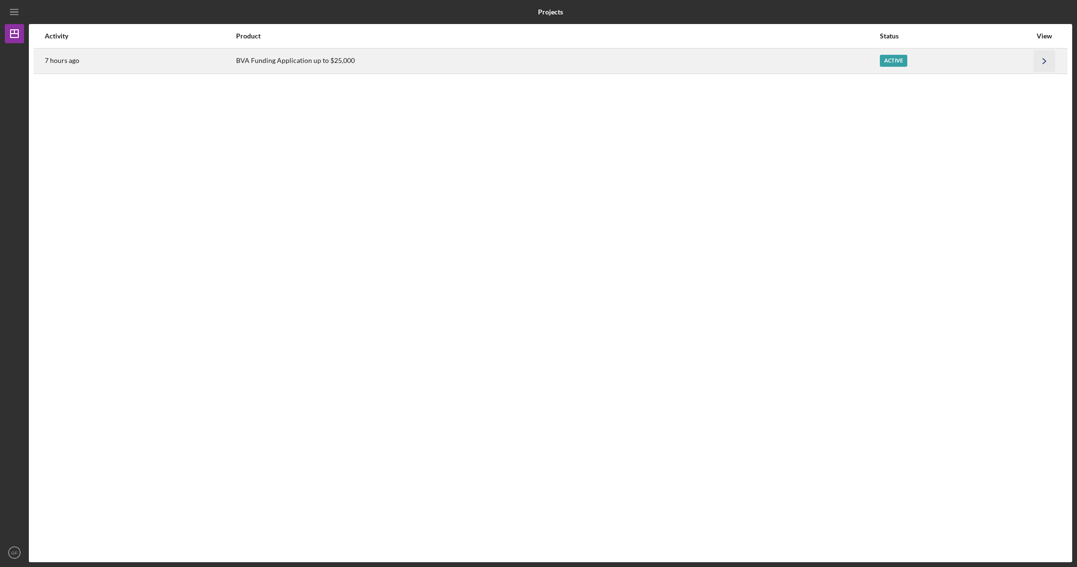
click at [1043, 54] on icon "Icon/Navigate" at bounding box center [1045, 61] width 22 height 22
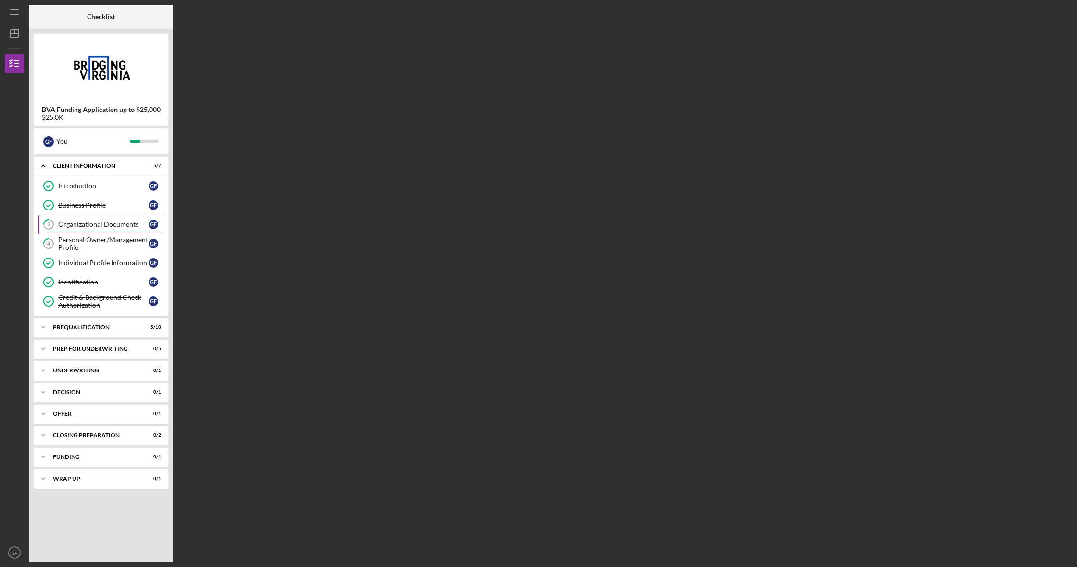
click at [98, 223] on div "Organizational Documents" at bounding box center [103, 225] width 90 height 8
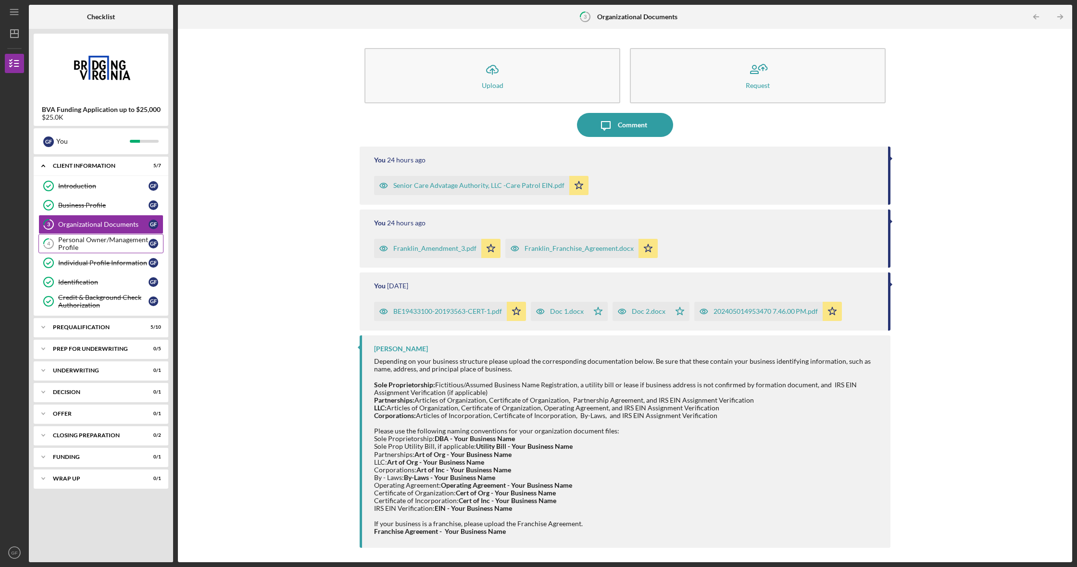
click at [91, 236] on div "Personal Owner/Management Profile" at bounding box center [103, 243] width 90 height 15
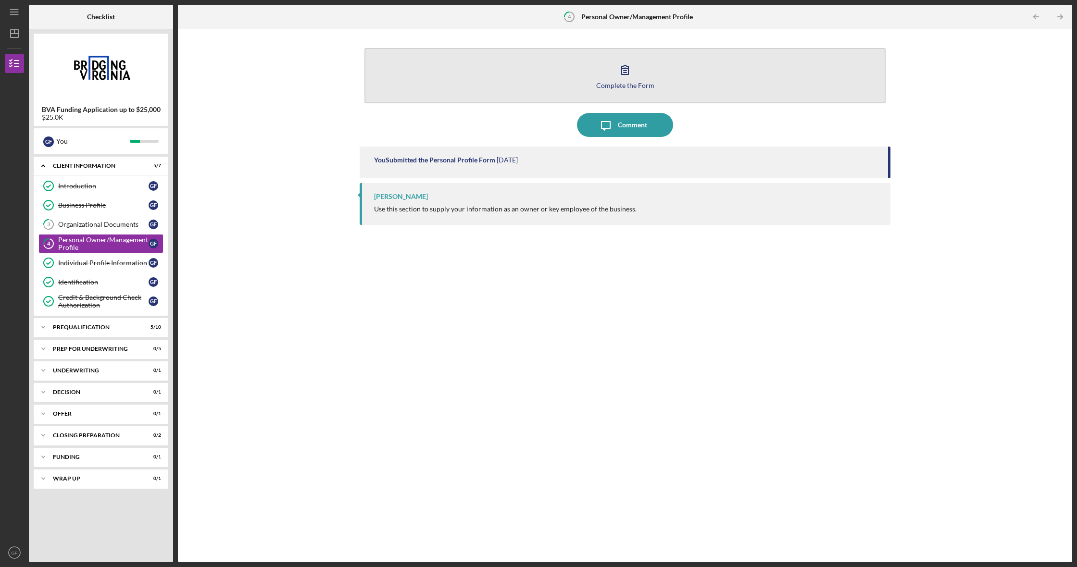
click at [632, 69] on icon "button" at bounding box center [625, 70] width 24 height 24
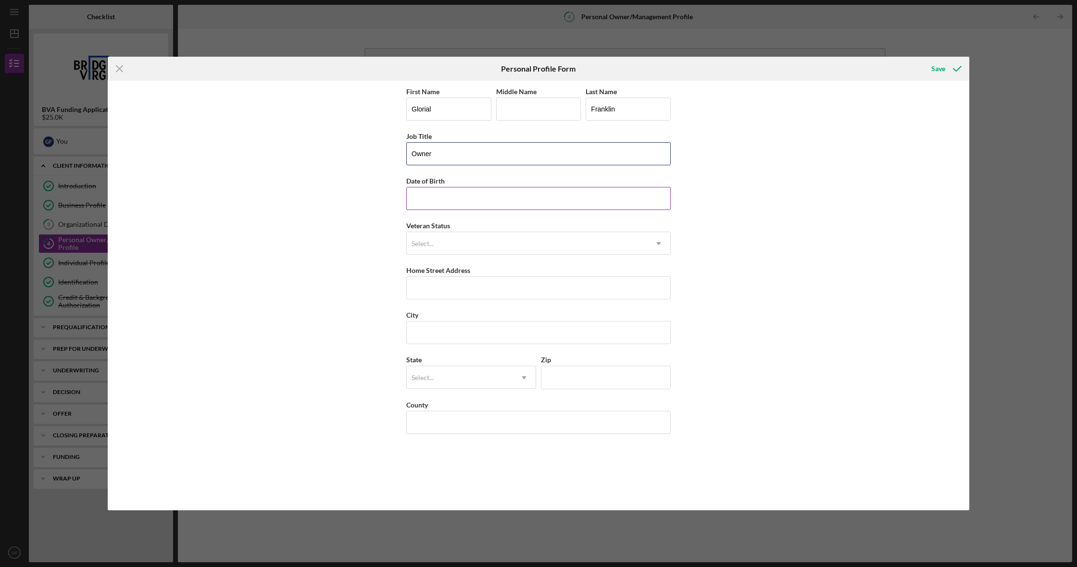
type input "Owner"
type input "[DATE]"
click at [484, 248] on div "Select..." at bounding box center [527, 244] width 240 height 22
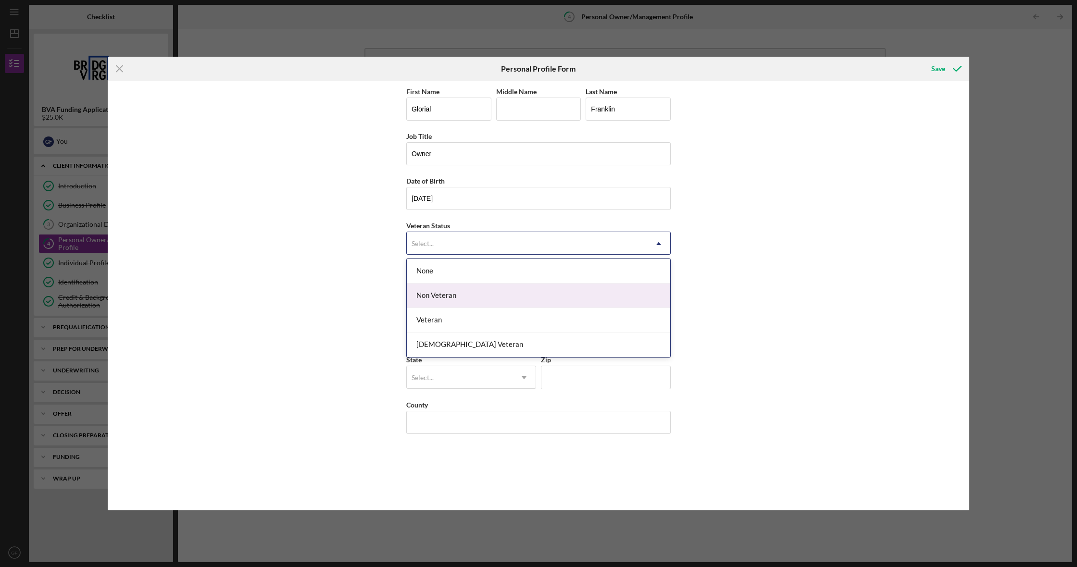
click at [489, 291] on div "Non Veteran" at bounding box center [538, 296] width 263 height 25
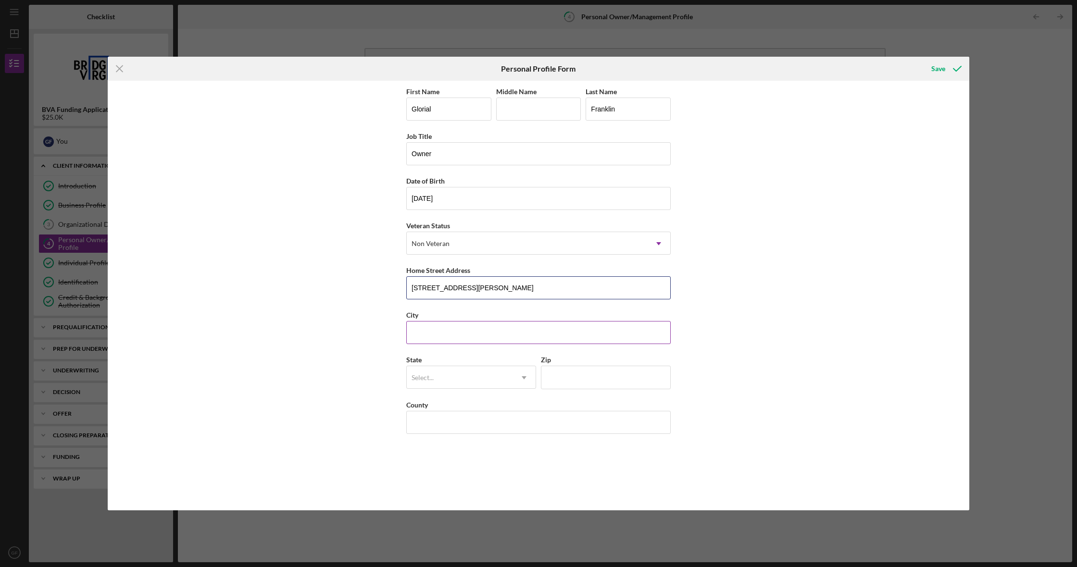
type input "[STREET_ADDRESS][PERSON_NAME]"
type input "[PERSON_NAME]"
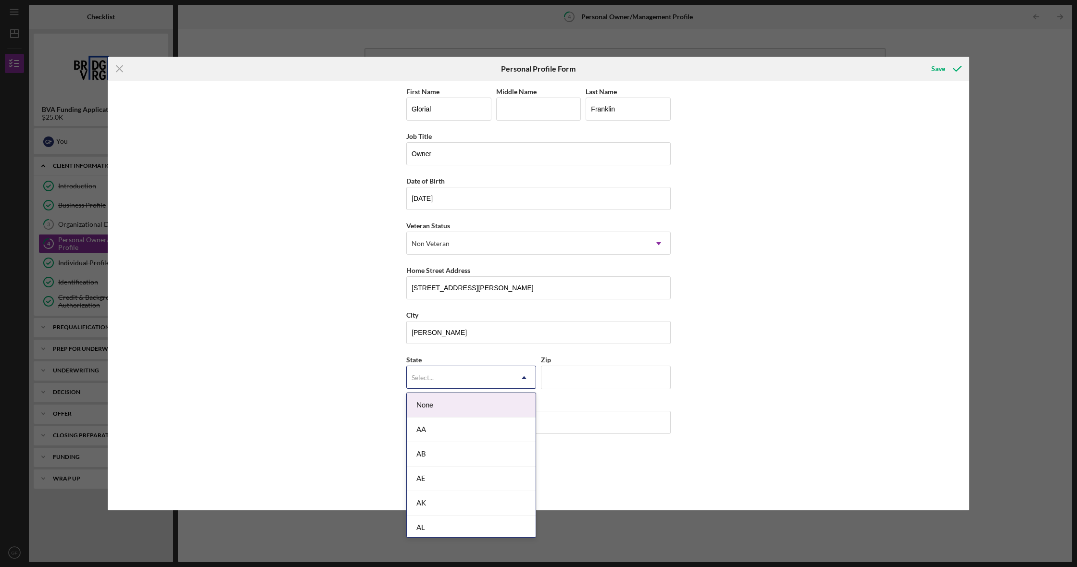
click at [518, 378] on icon "Icon/Dropdown Arrow" at bounding box center [524, 377] width 23 height 23
type input "va"
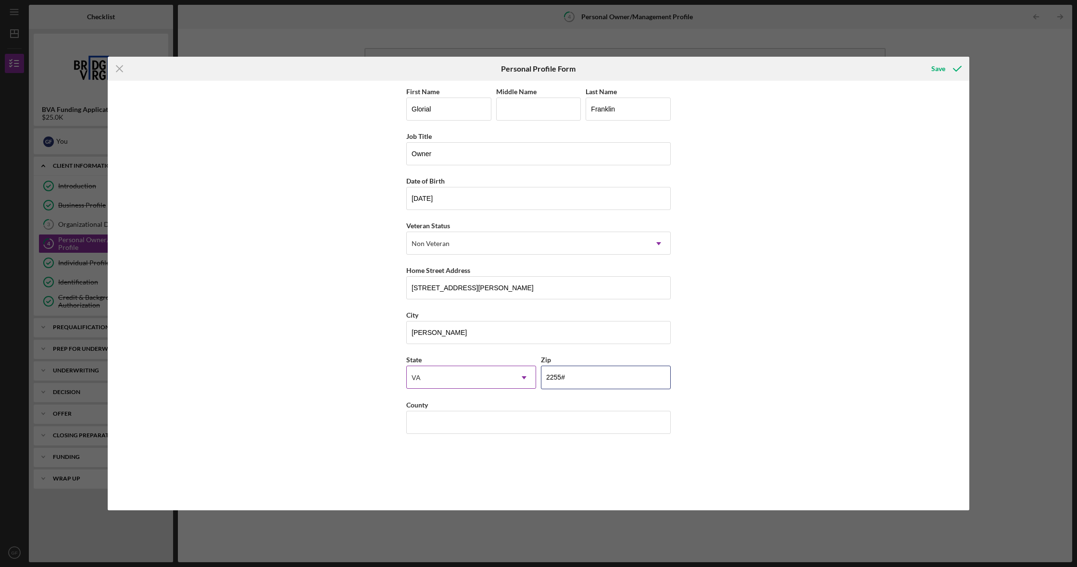
type input "22554"
type input "[PERSON_NAME]"
click at [944, 70] on div "Save" at bounding box center [938, 68] width 14 height 19
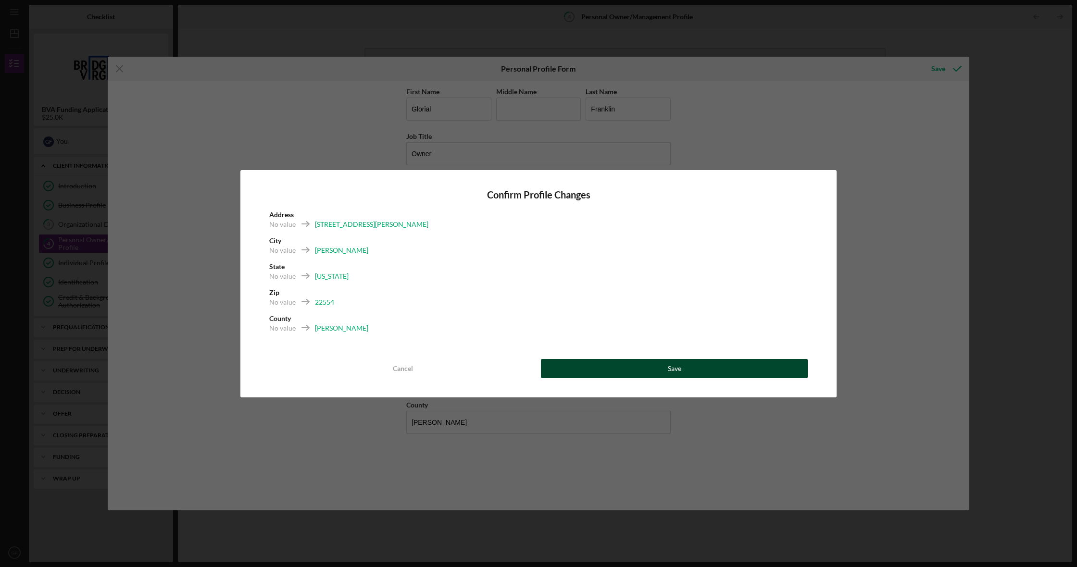
click at [692, 370] on button "Save" at bounding box center [674, 368] width 267 height 19
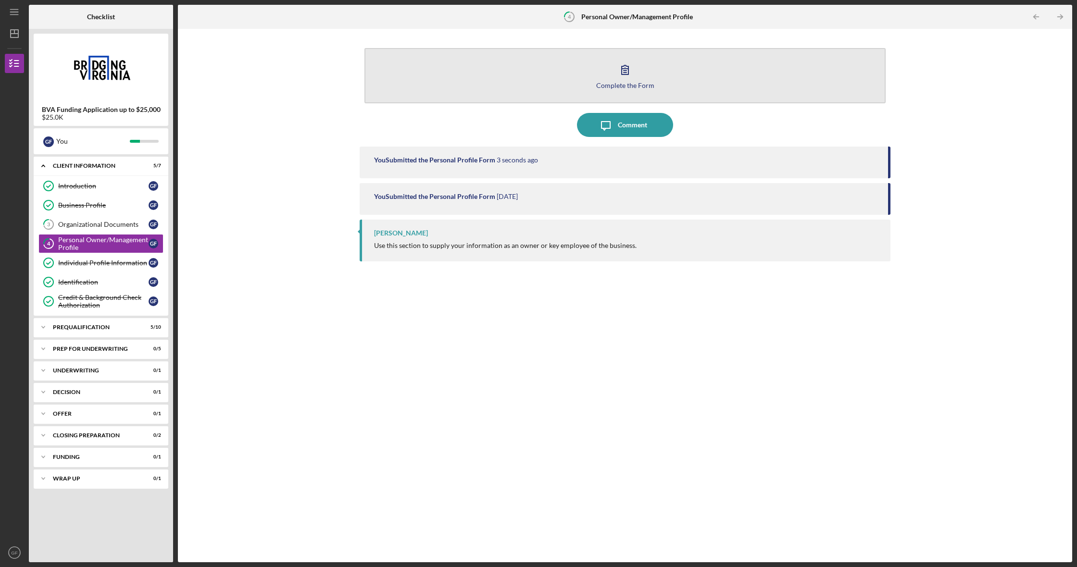
click at [624, 80] on icon "button" at bounding box center [625, 70] width 24 height 24
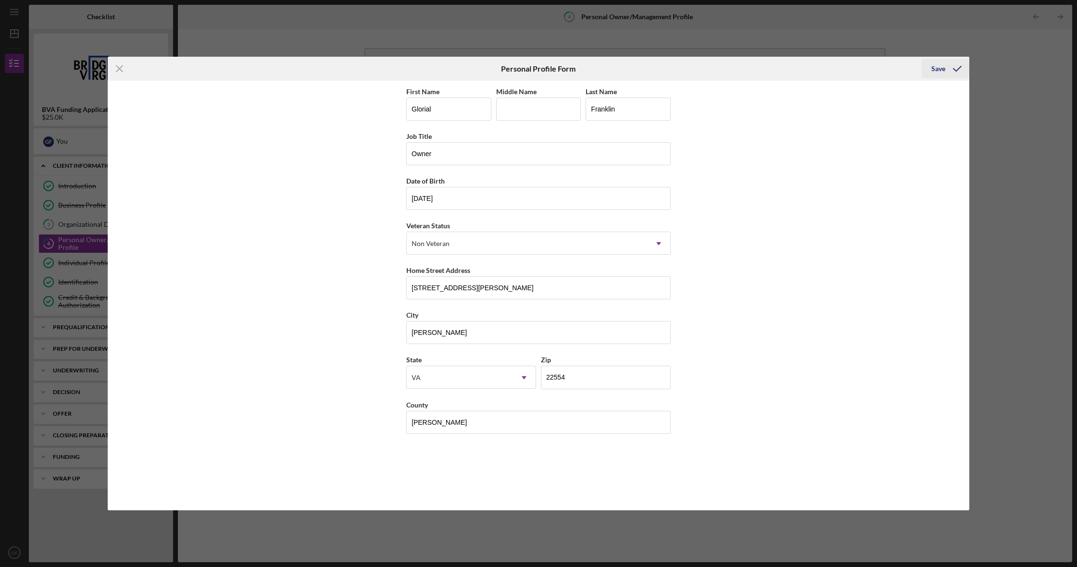
click at [935, 68] on div "Save" at bounding box center [938, 68] width 14 height 19
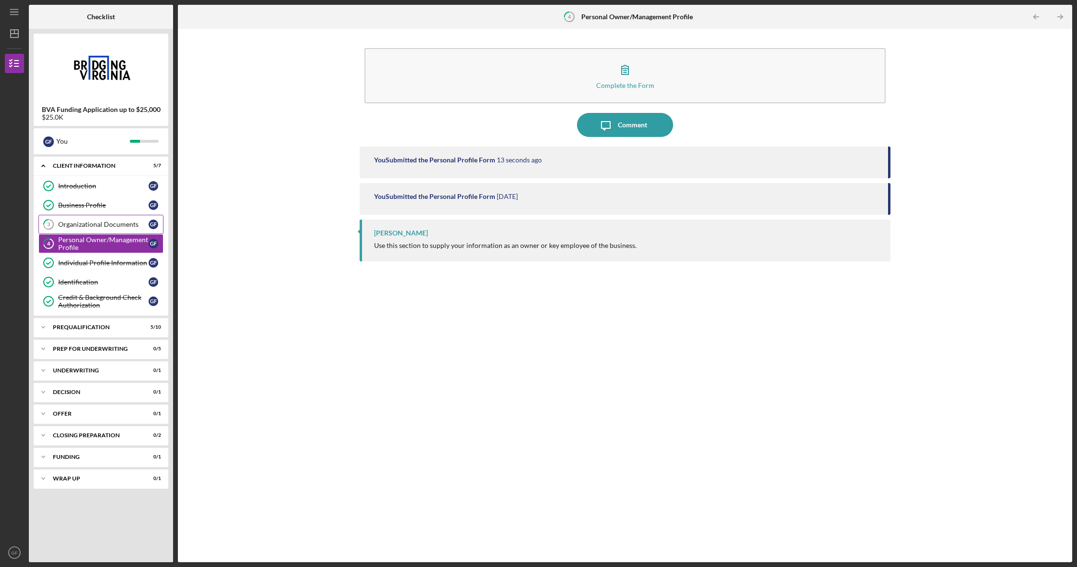
click at [118, 222] on div "Organizational Documents" at bounding box center [103, 225] width 90 height 8
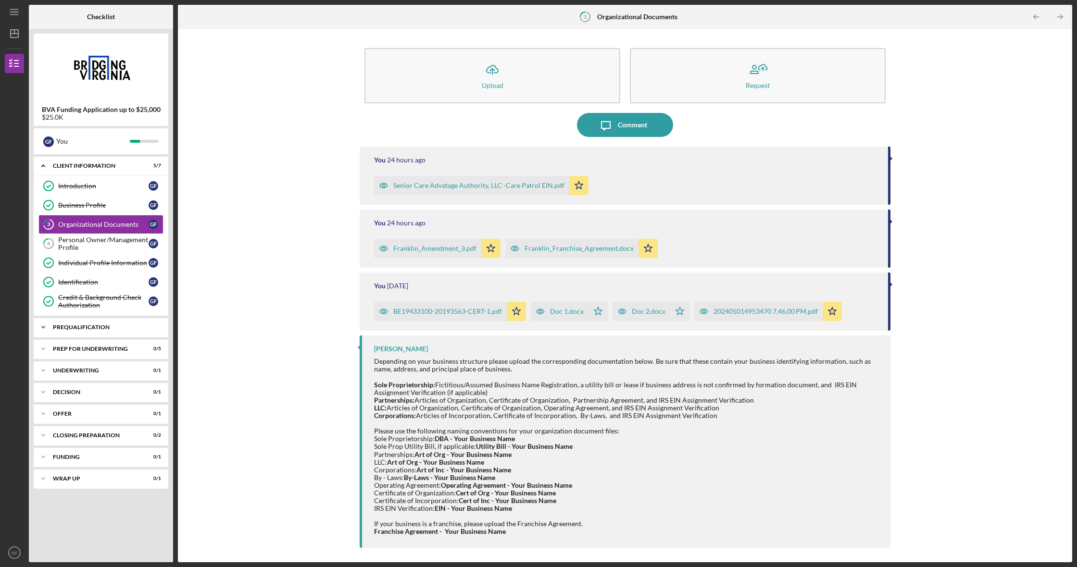
click at [104, 331] on div "Icon/Expander Prequalification 5 / 10" at bounding box center [101, 327] width 135 height 19
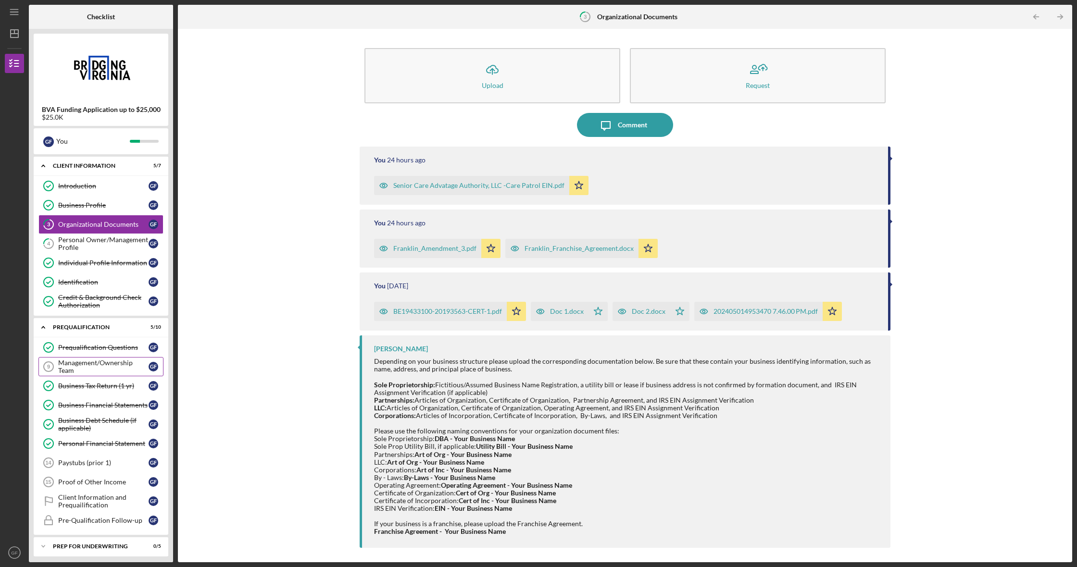
click at [117, 369] on div "Management/Ownership Team" at bounding box center [103, 366] width 90 height 15
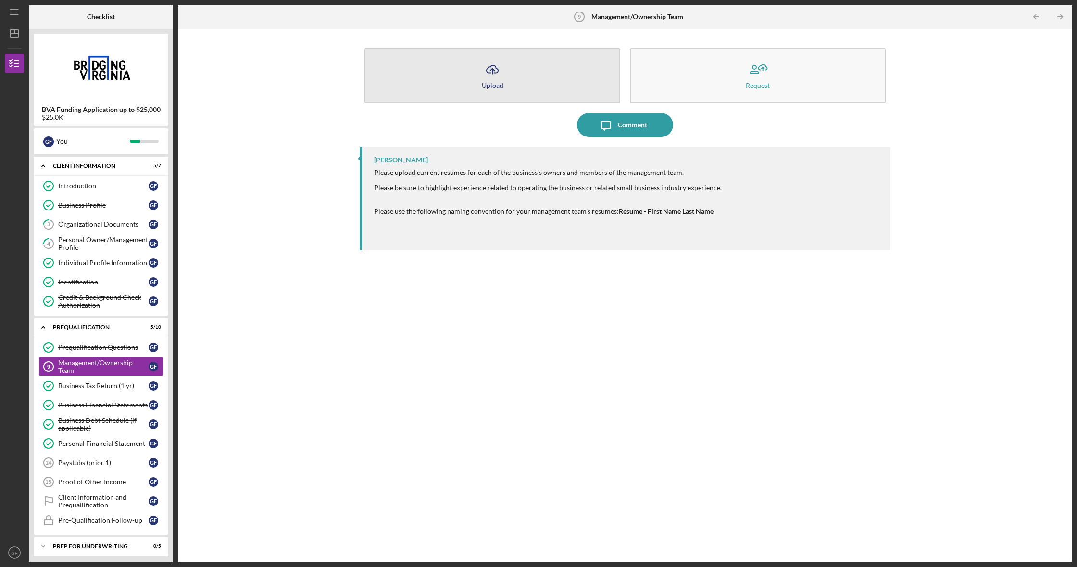
click at [496, 84] on div "Upload" at bounding box center [493, 85] width 22 height 7
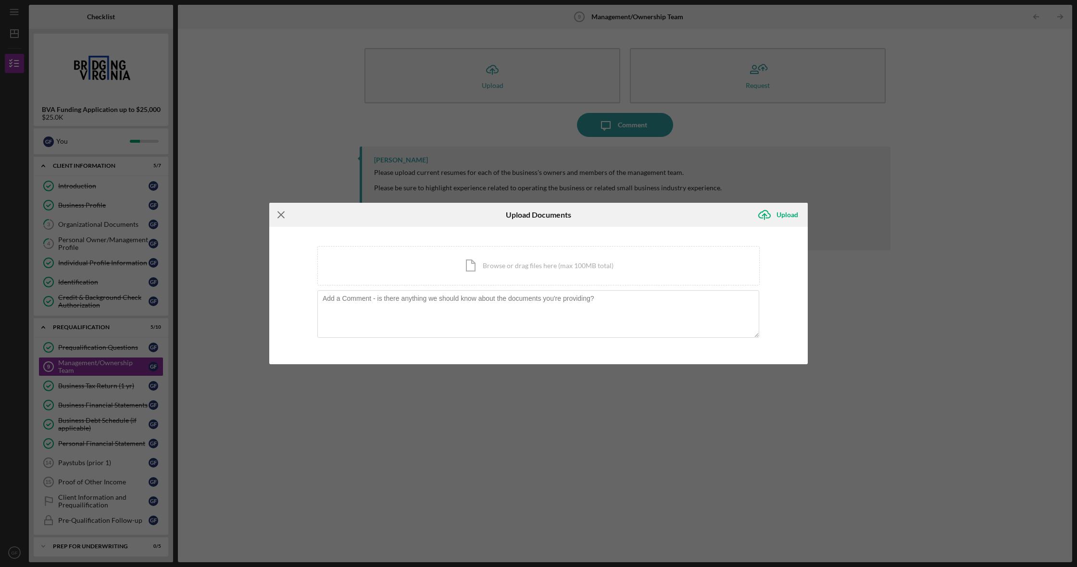
click at [279, 214] on icon "Icon/Menu Close" at bounding box center [281, 215] width 24 height 24
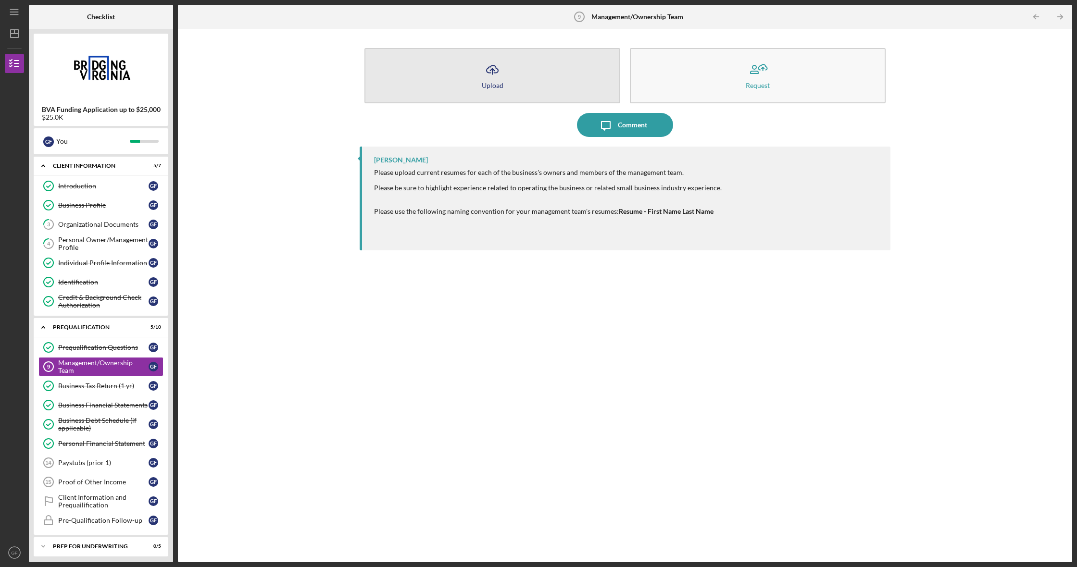
click at [502, 73] on icon "Icon/Upload" at bounding box center [492, 70] width 24 height 24
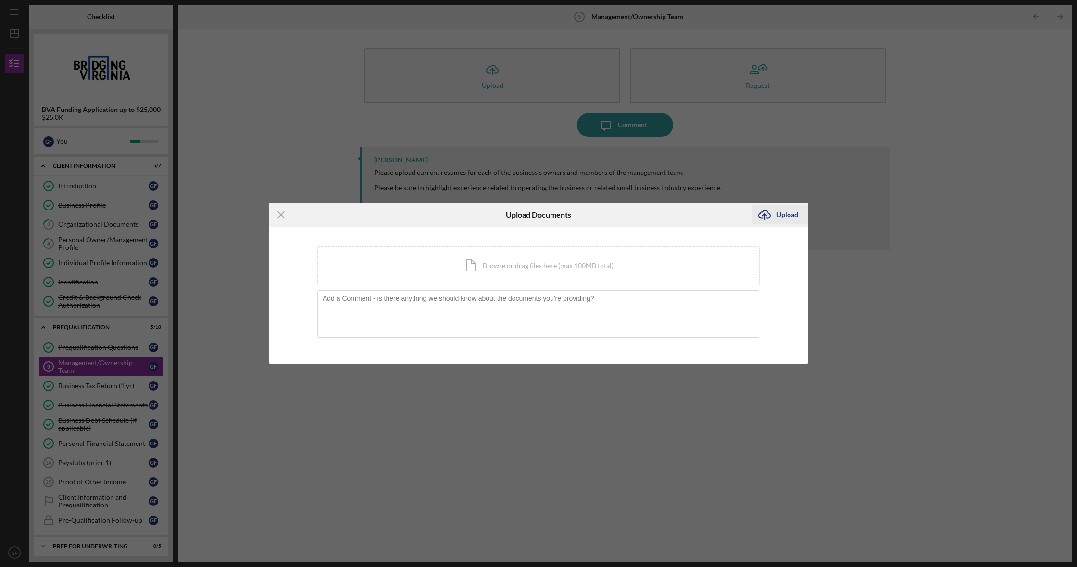
click at [790, 218] on div "Upload" at bounding box center [787, 214] width 22 height 19
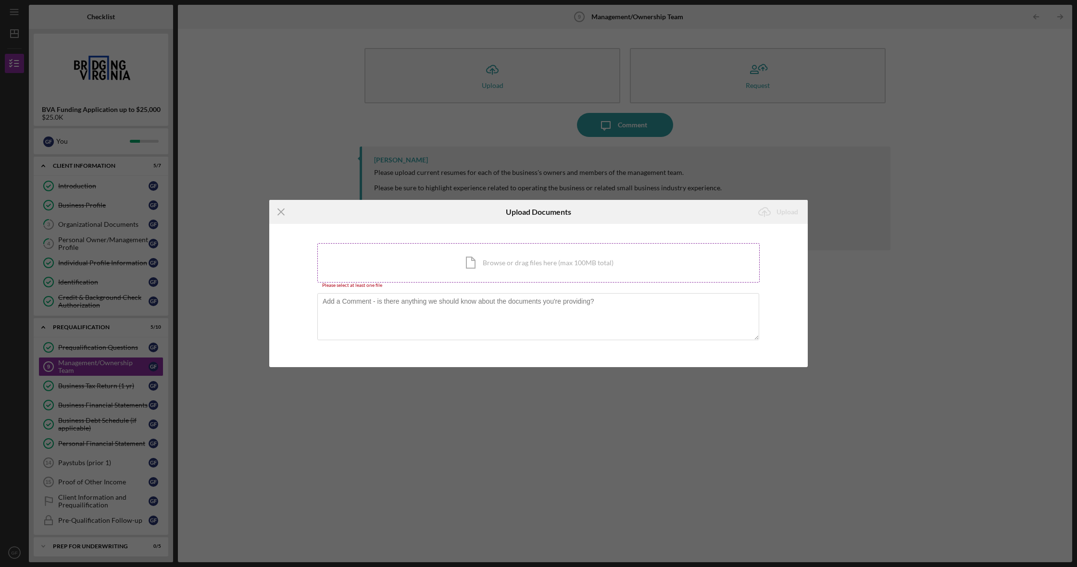
click at [475, 262] on div "Icon/Document Browse or drag files here (max 100MB total) Tap to choose files o…" at bounding box center [538, 262] width 442 height 39
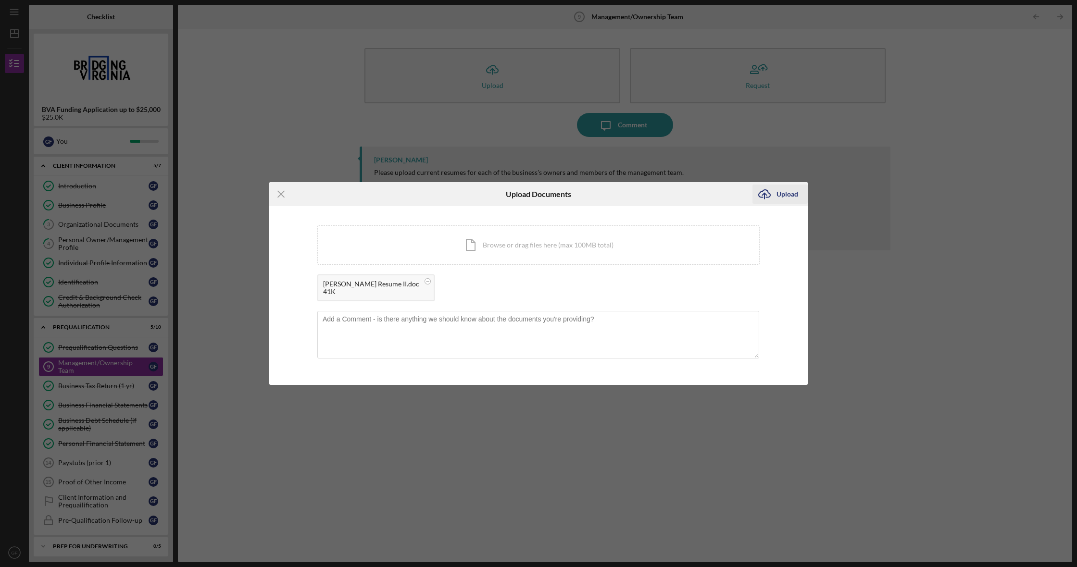
click at [783, 193] on div "Upload" at bounding box center [787, 194] width 22 height 19
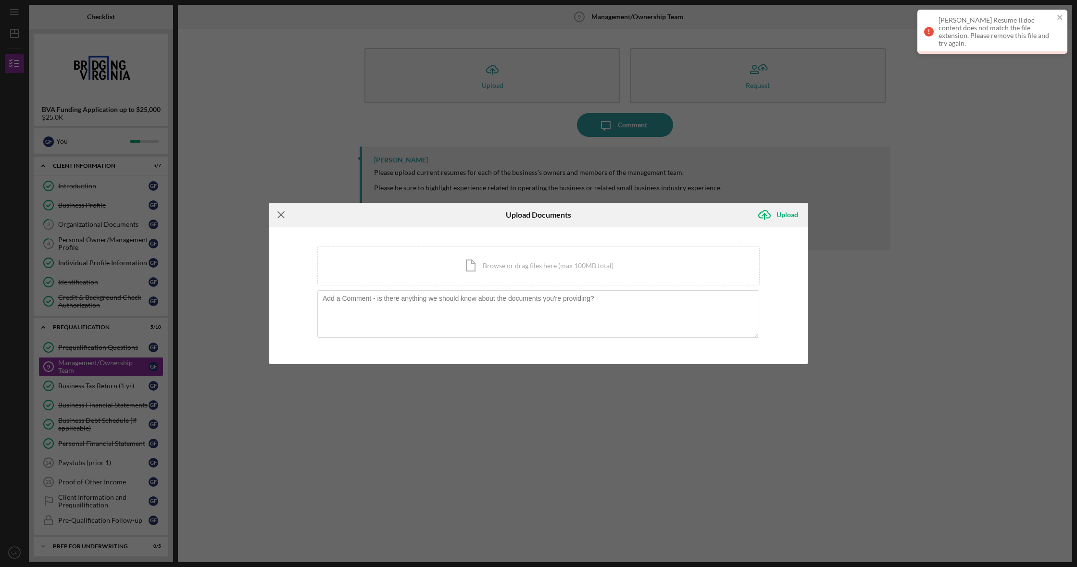
click at [280, 213] on icon "Icon/Menu Close" at bounding box center [281, 215] width 24 height 24
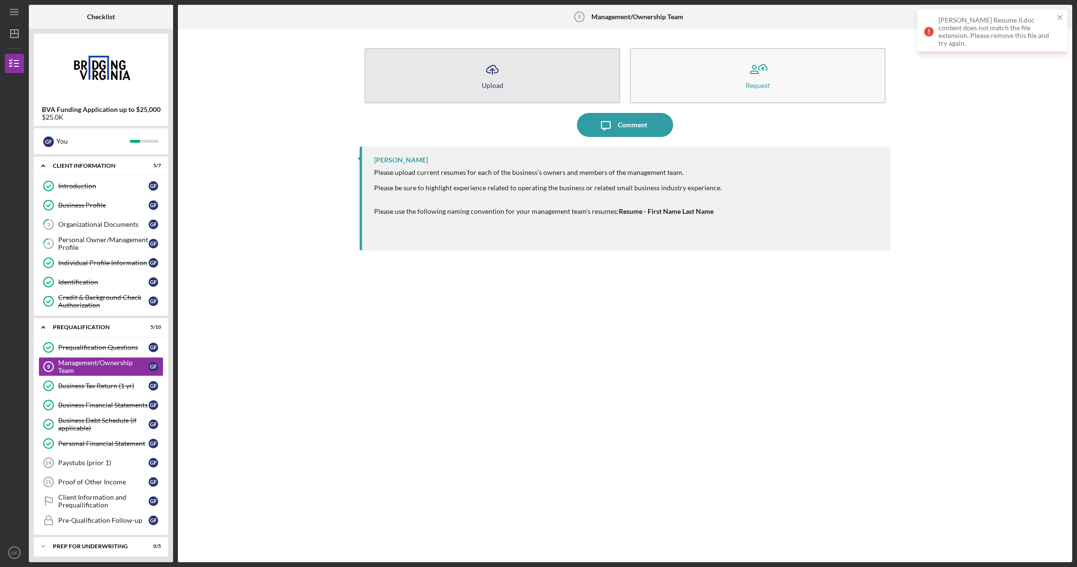
click at [487, 80] on icon "Icon/Upload" at bounding box center [492, 70] width 24 height 24
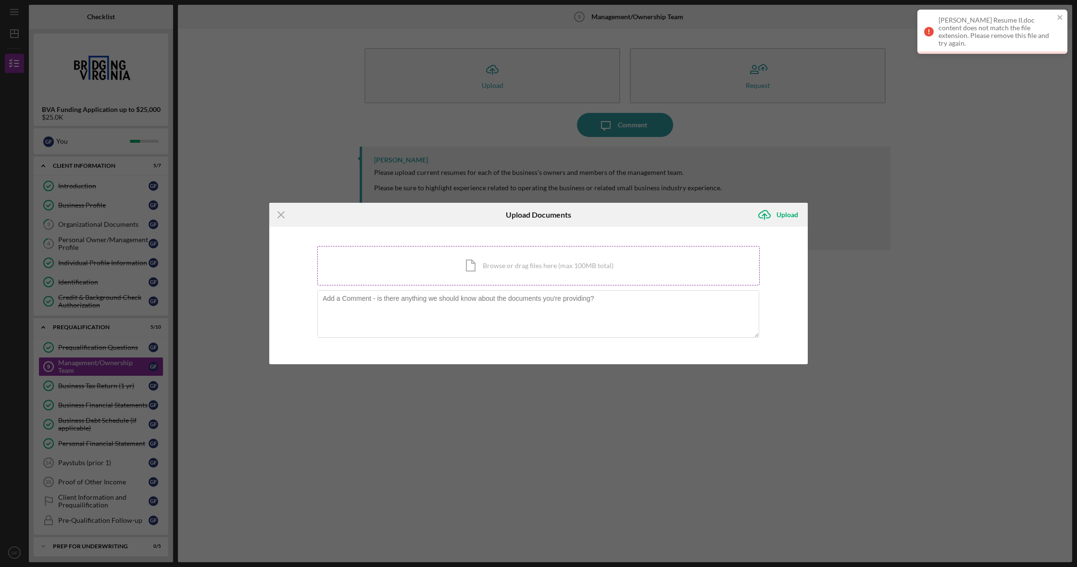
click at [530, 270] on div "Icon/Document Browse or drag files here (max 100MB total) Tap to choose files o…" at bounding box center [538, 265] width 442 height 39
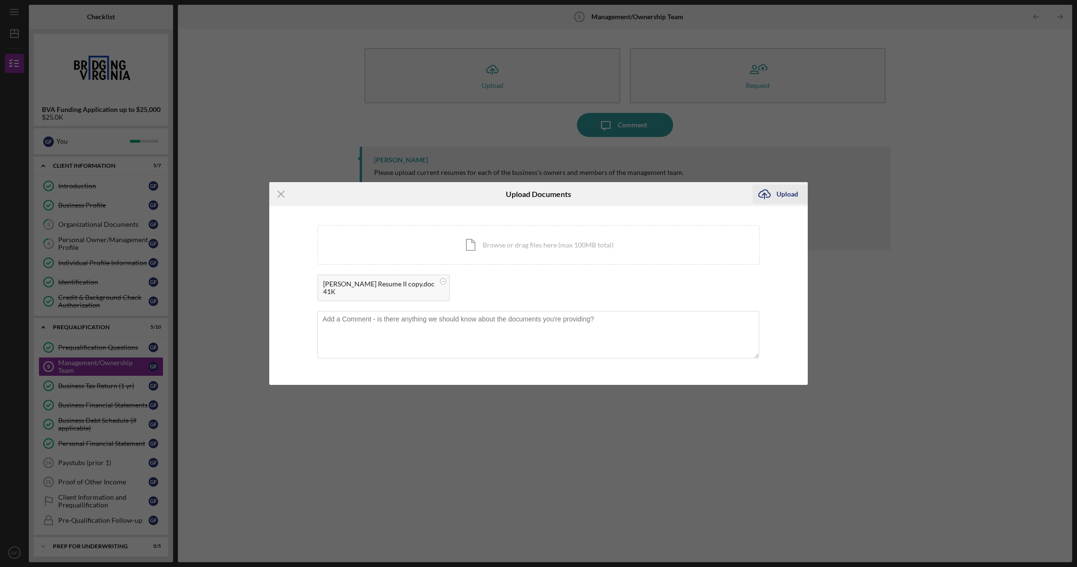
click at [786, 194] on div "Upload" at bounding box center [787, 194] width 22 height 19
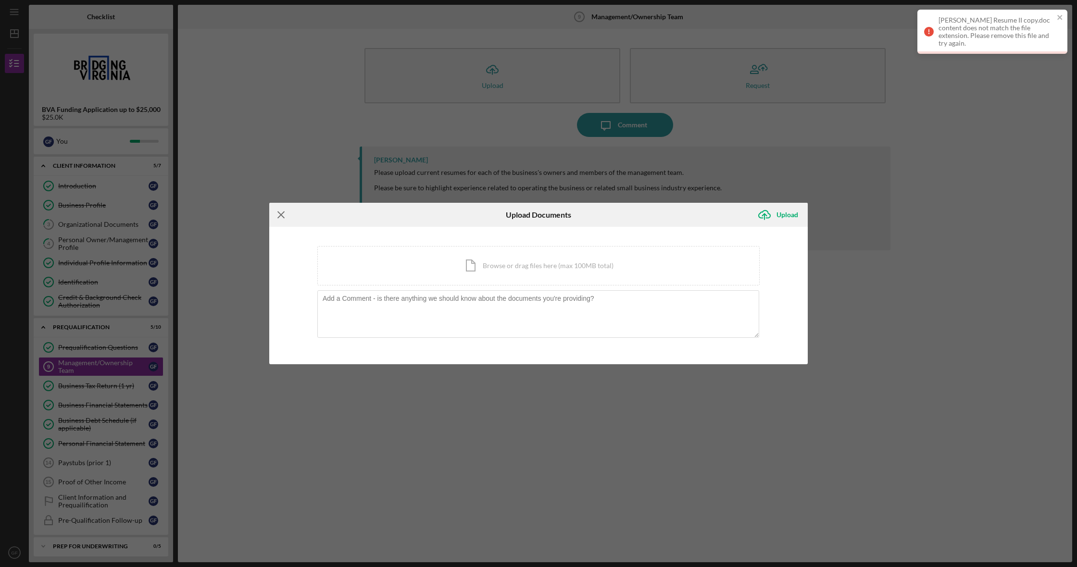
click at [283, 214] on icon "Icon/Menu Close" at bounding box center [281, 215] width 24 height 24
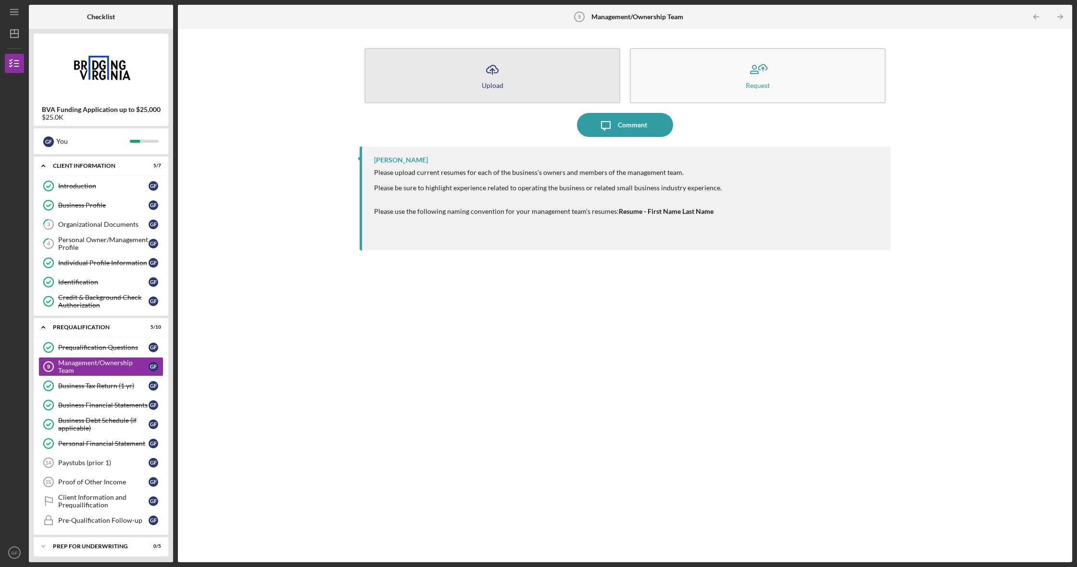
click at [476, 75] on button "Icon/Upload Upload" at bounding box center [492, 75] width 256 height 55
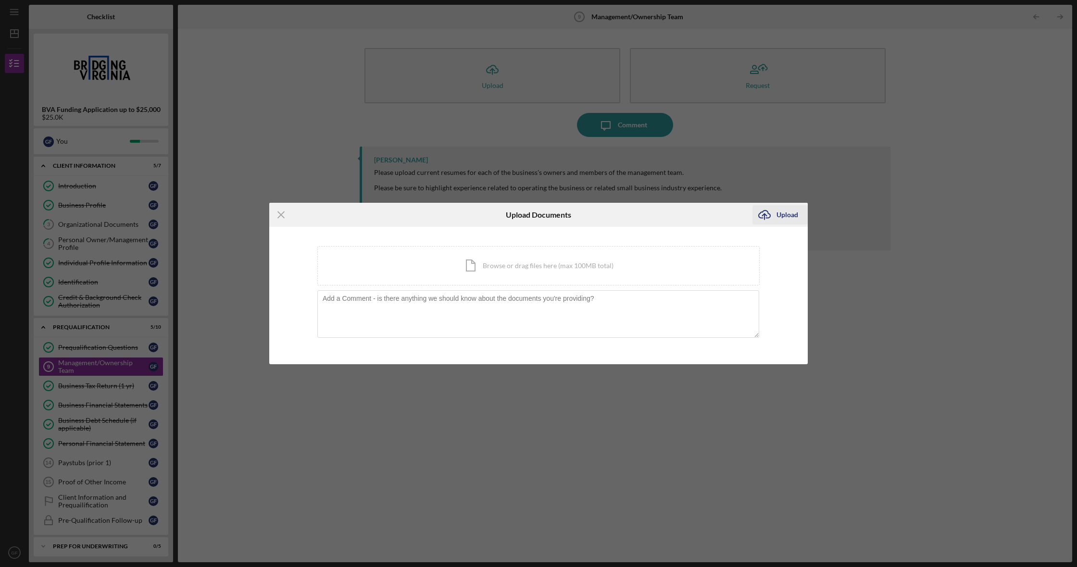
click at [781, 214] on div "Upload" at bounding box center [787, 214] width 22 height 19
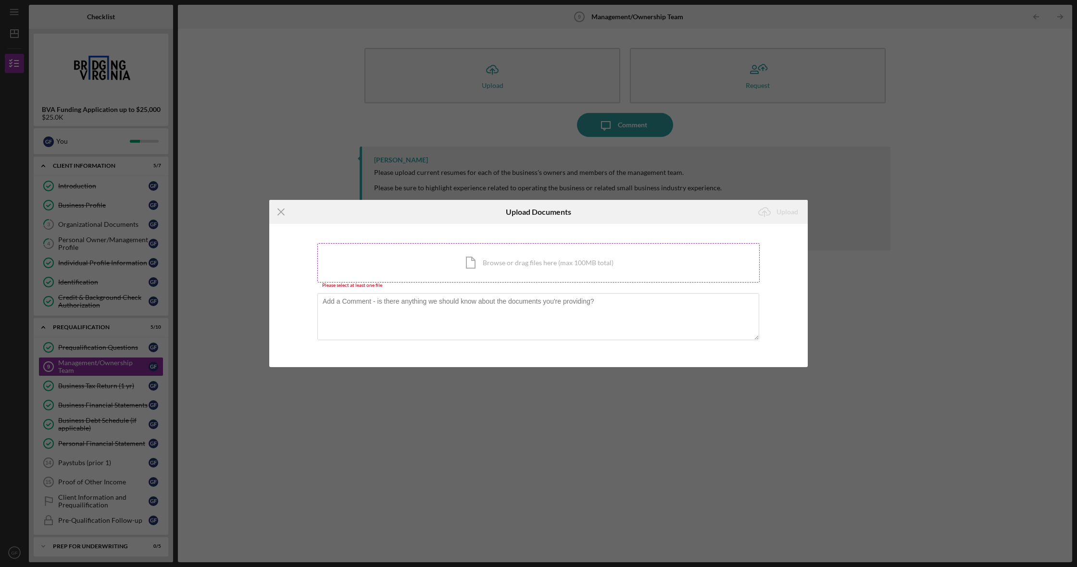
click at [515, 264] on div "Icon/Document Browse or drag files here (max 100MB total) Tap to choose files o…" at bounding box center [538, 262] width 442 height 39
click at [525, 259] on div "Icon/Document Browse or drag files here (max 100MB total) Tap to choose files o…" at bounding box center [538, 262] width 442 height 39
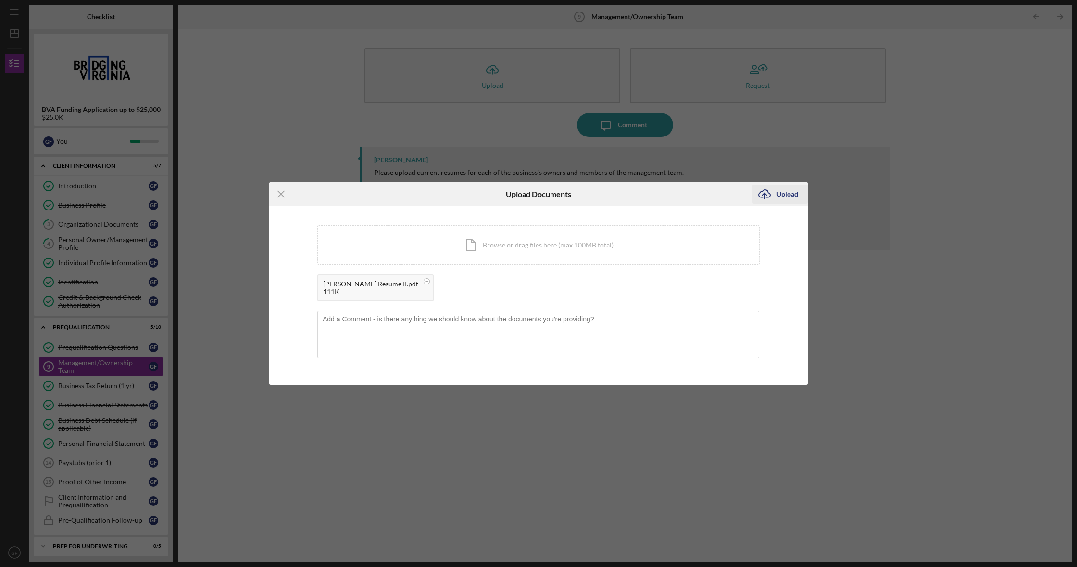
click at [794, 194] on div "Upload" at bounding box center [787, 194] width 22 height 19
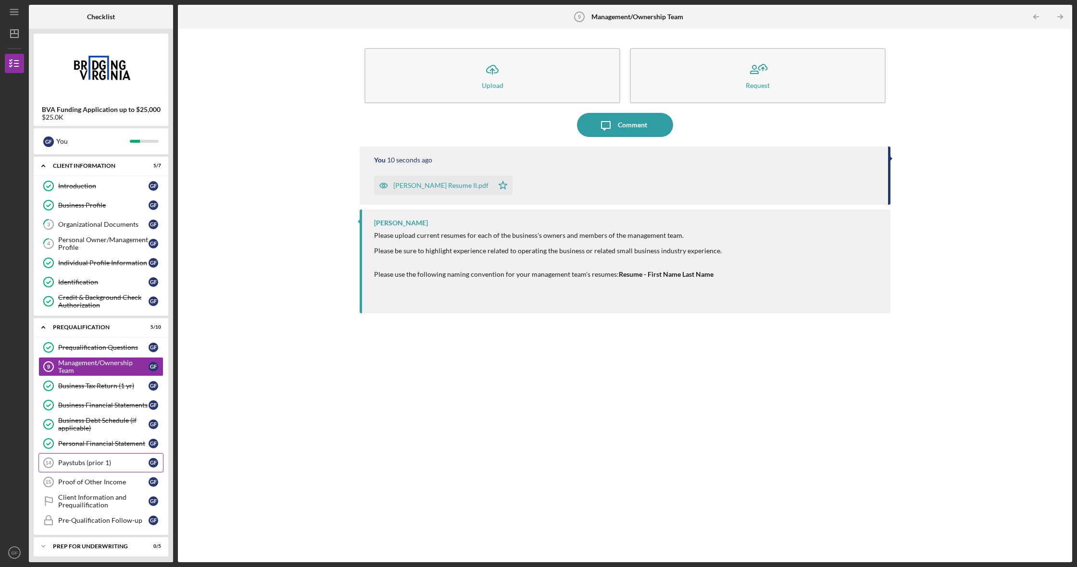
click at [97, 460] on div "Paystubs (prior 1)" at bounding box center [103, 463] width 90 height 8
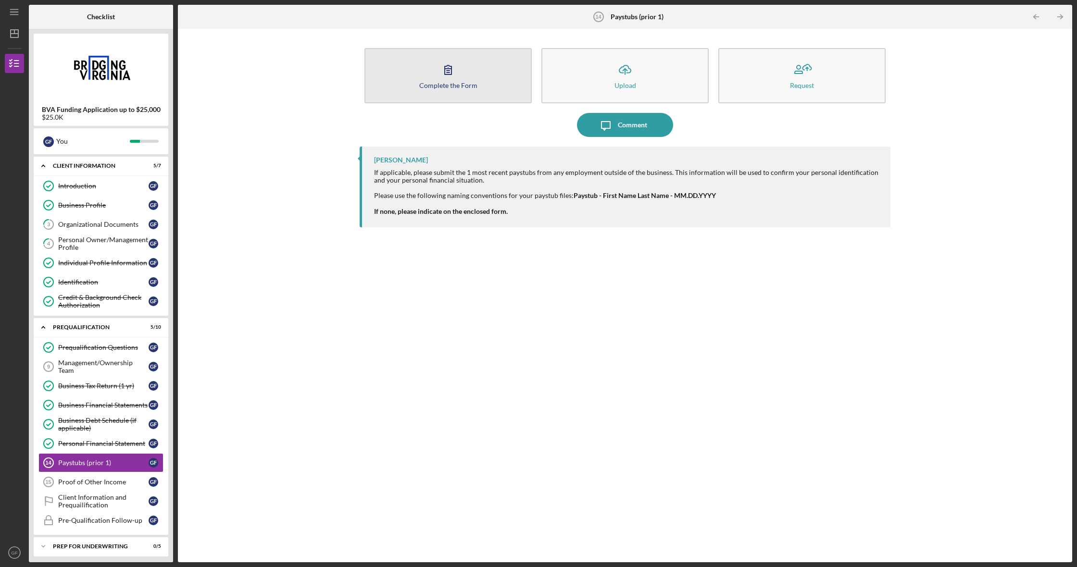
click at [449, 78] on icon "button" at bounding box center [448, 70] width 24 height 24
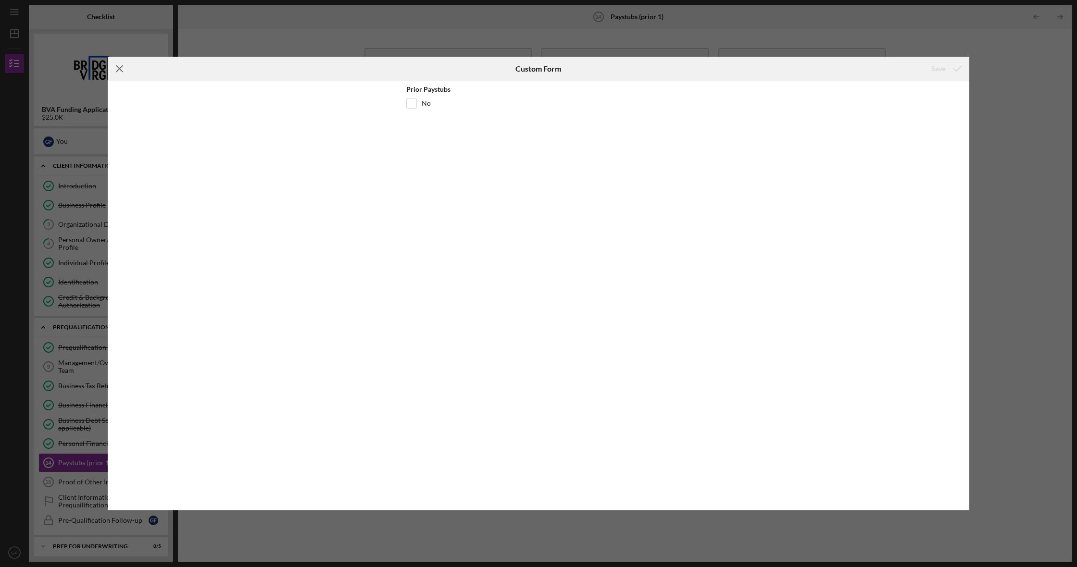
click at [125, 70] on icon "Icon/Menu Close" at bounding box center [120, 69] width 24 height 24
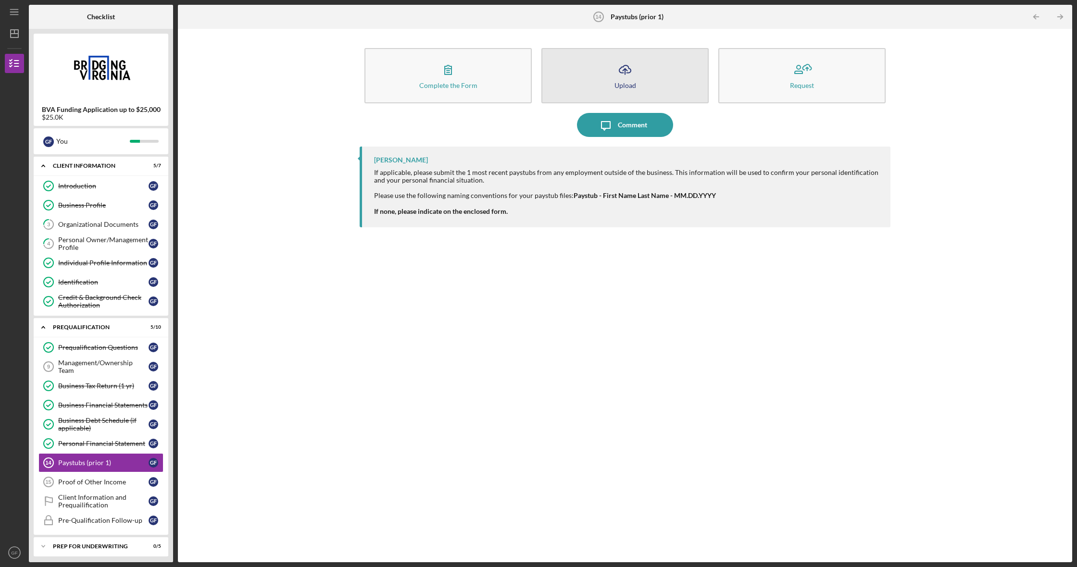
click at [622, 83] on div "Upload" at bounding box center [625, 85] width 22 height 7
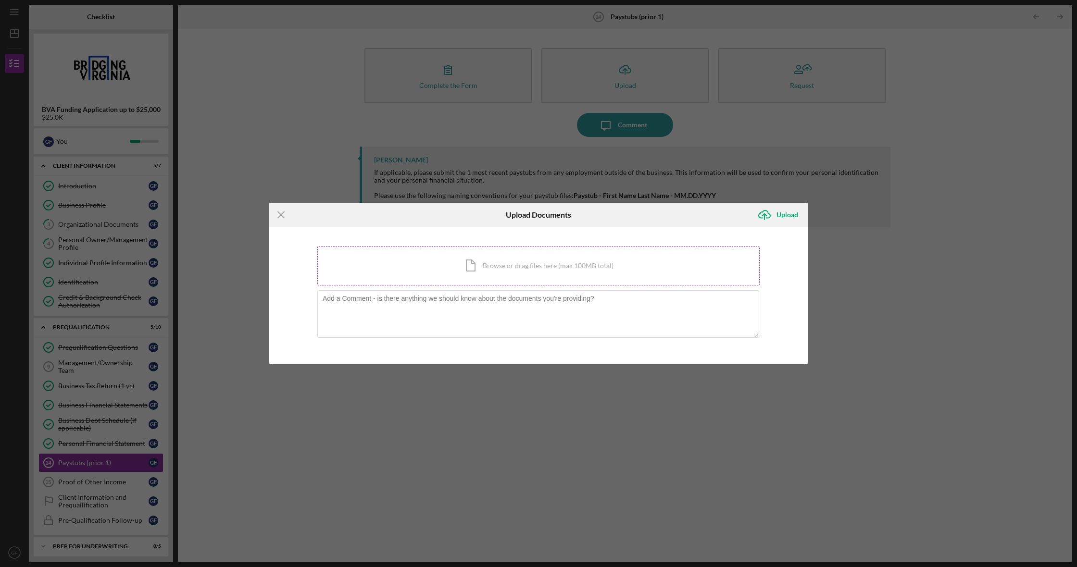
click at [565, 268] on div "Icon/Document Browse or drag files here (max 100MB total) Tap to choose files o…" at bounding box center [538, 265] width 442 height 39
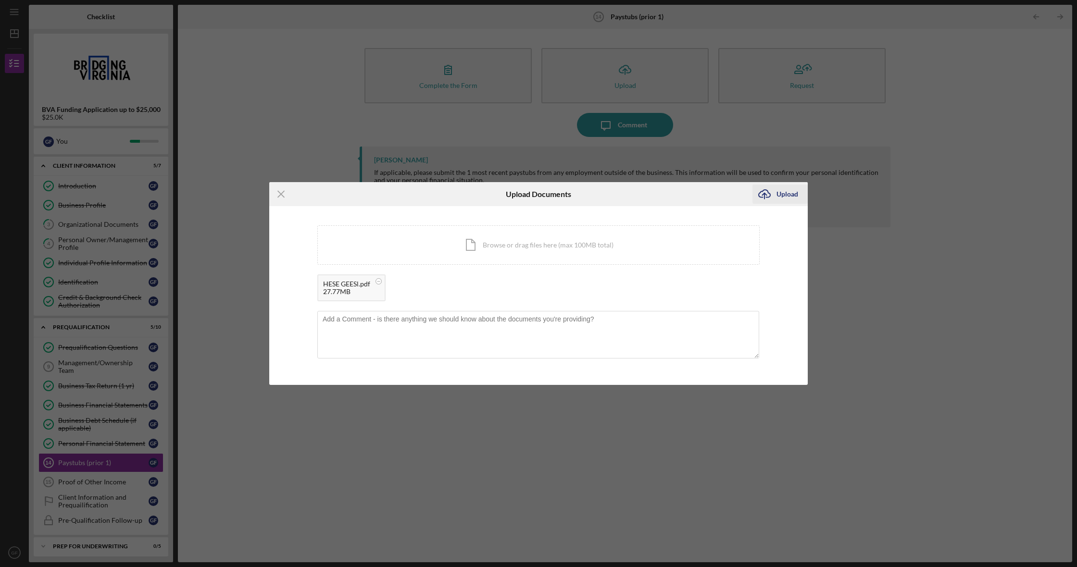
click at [781, 197] on div "Upload" at bounding box center [787, 194] width 22 height 19
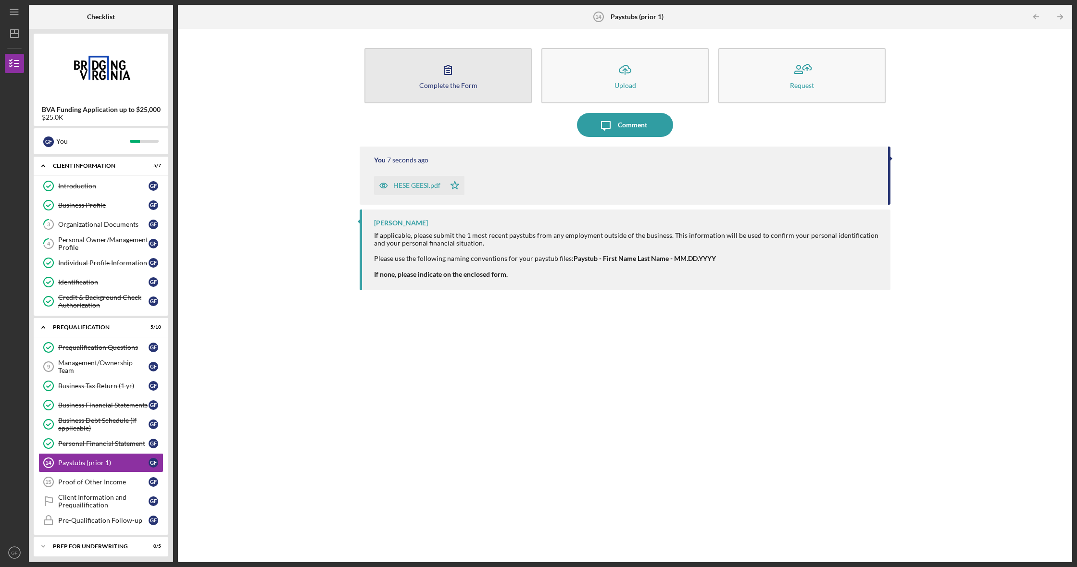
click at [438, 76] on icon "button" at bounding box center [448, 70] width 24 height 24
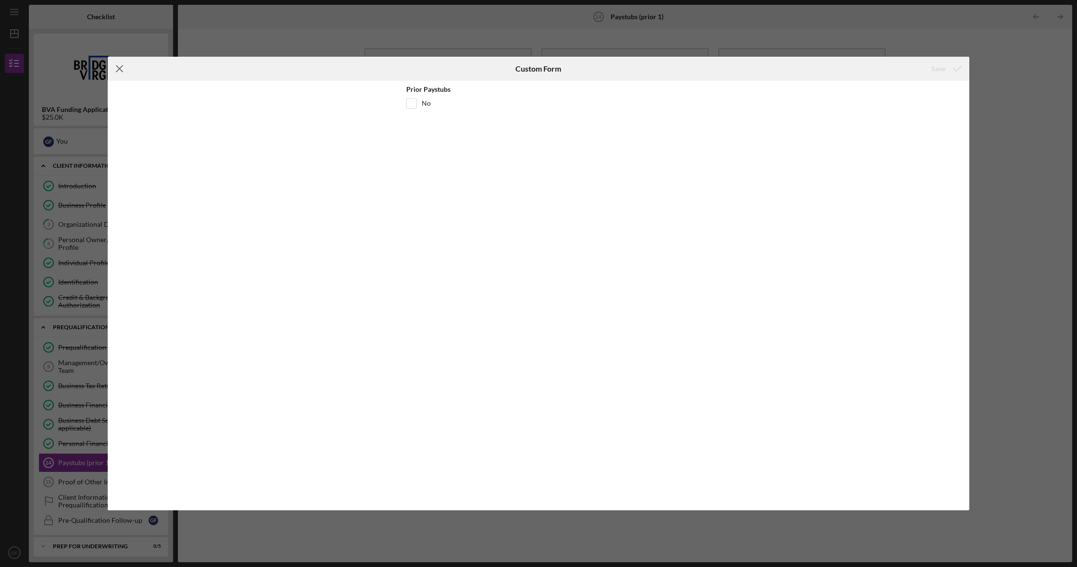
click at [119, 67] on icon "Icon/Menu Close" at bounding box center [120, 69] width 24 height 24
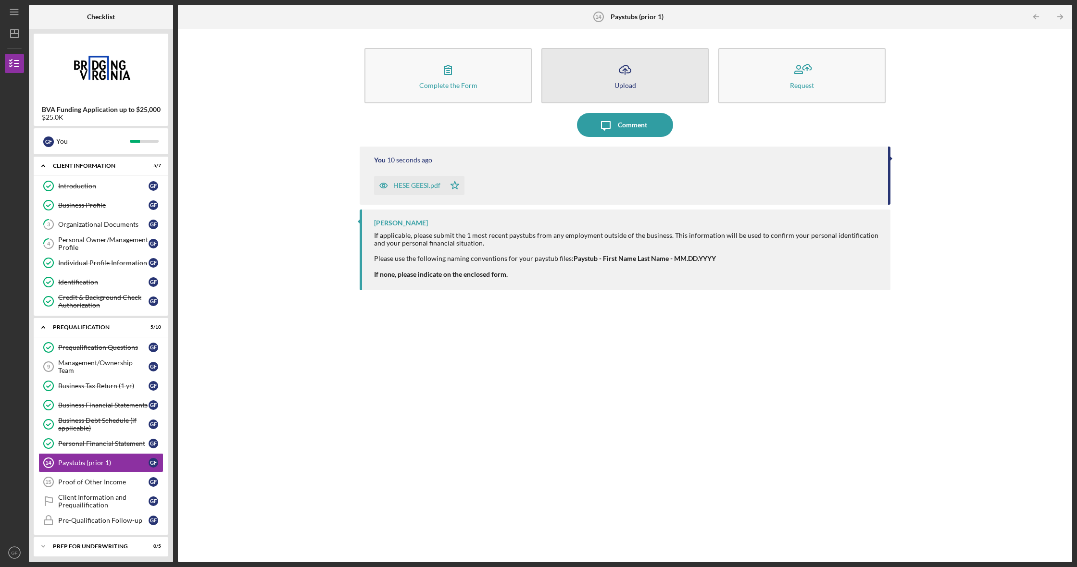
click at [634, 70] on icon "Icon/Upload" at bounding box center [625, 70] width 24 height 24
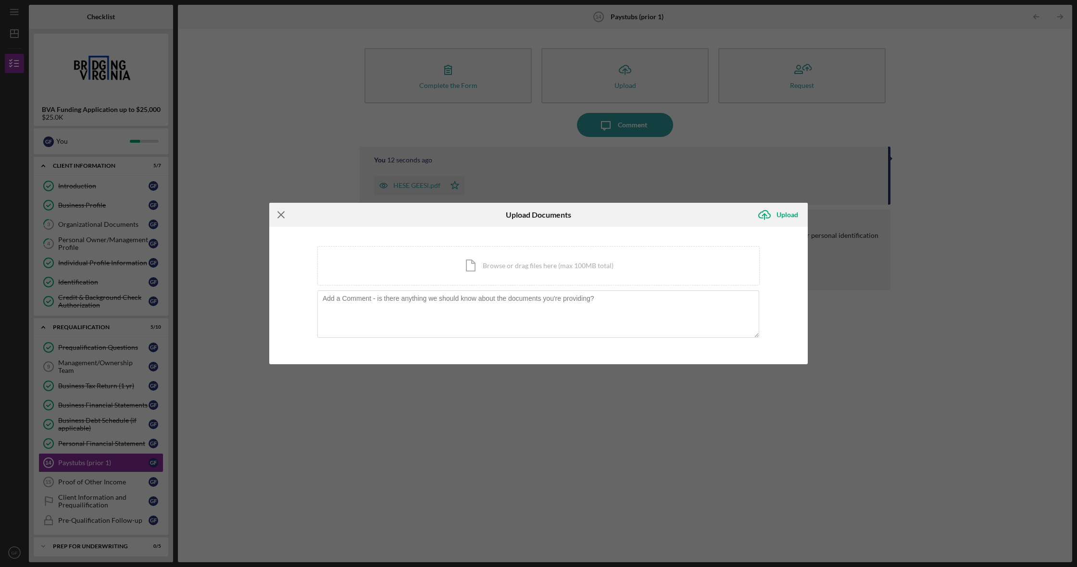
click at [280, 217] on icon "Icon/Menu Close" at bounding box center [281, 215] width 24 height 24
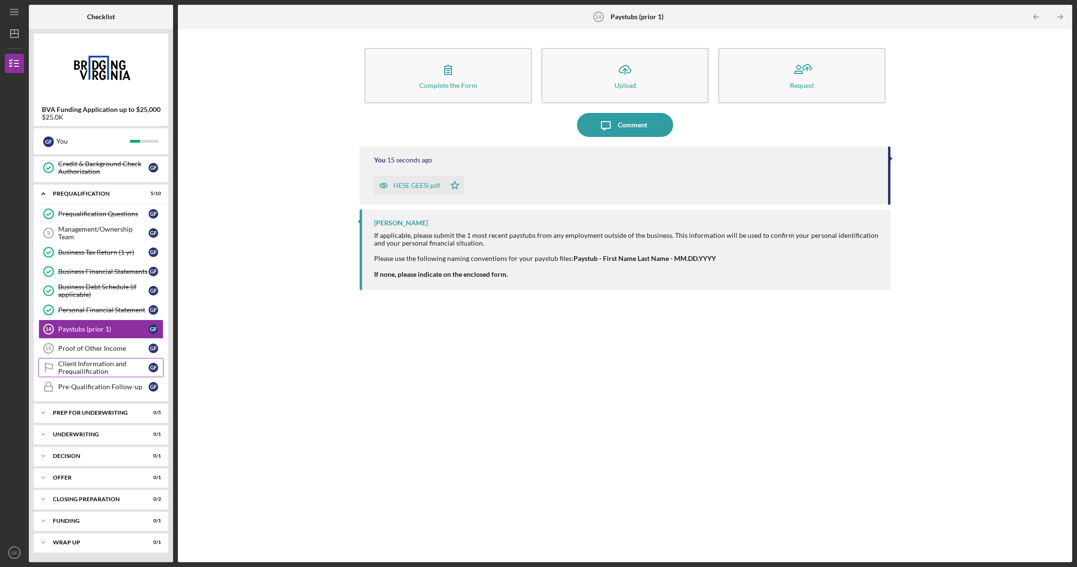
scroll to position [134, 0]
click at [109, 344] on link "Proof of Other Income 15 Proof of Other Income G F" at bounding box center [100, 348] width 125 height 19
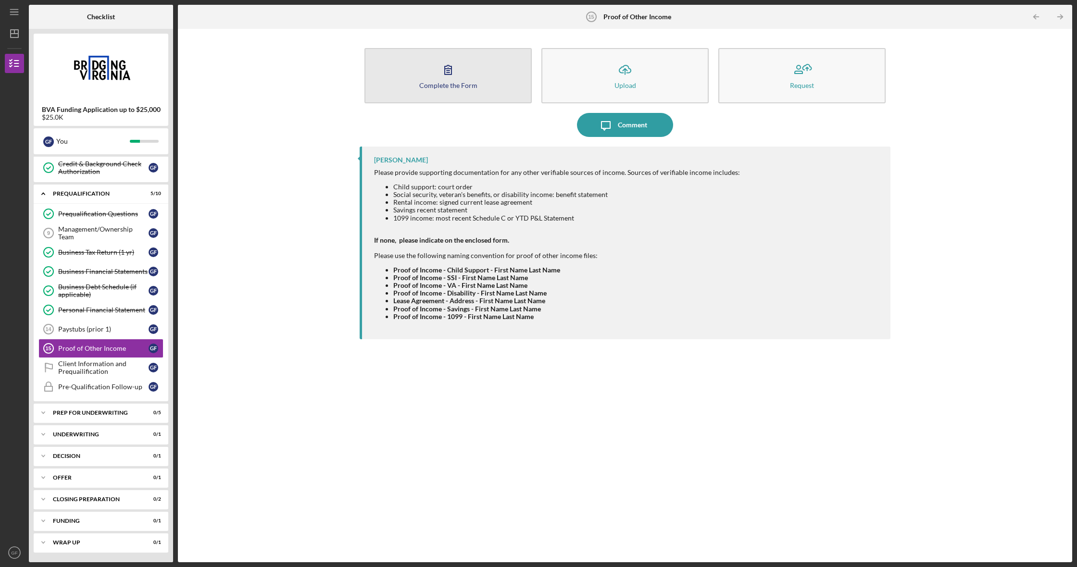
click at [455, 75] on icon "button" at bounding box center [448, 70] width 24 height 24
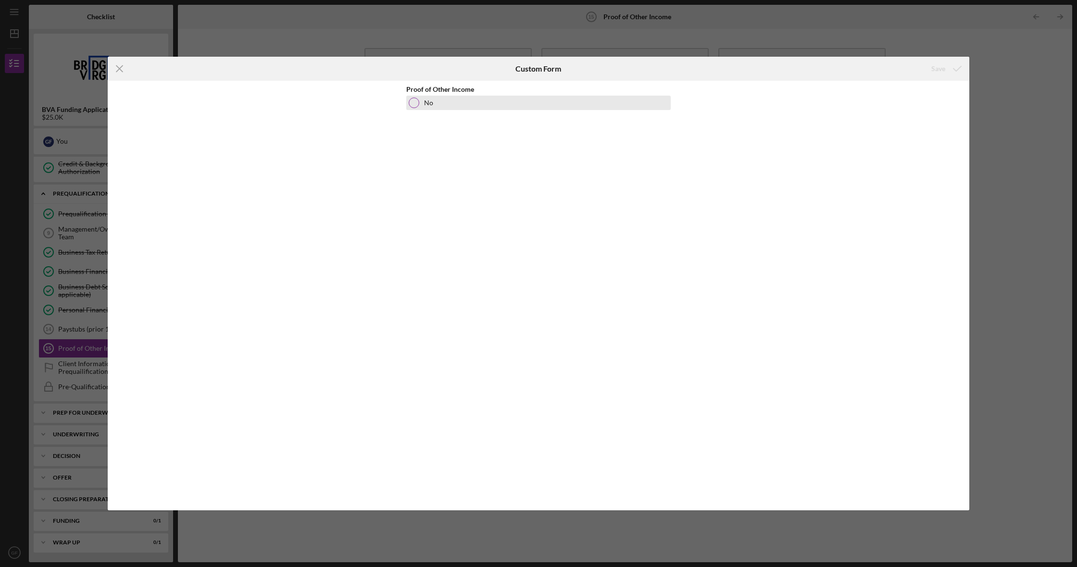
click at [418, 100] on div at bounding box center [414, 103] width 11 height 11
click at [122, 66] on icon "Icon/Menu Close" at bounding box center [120, 69] width 24 height 24
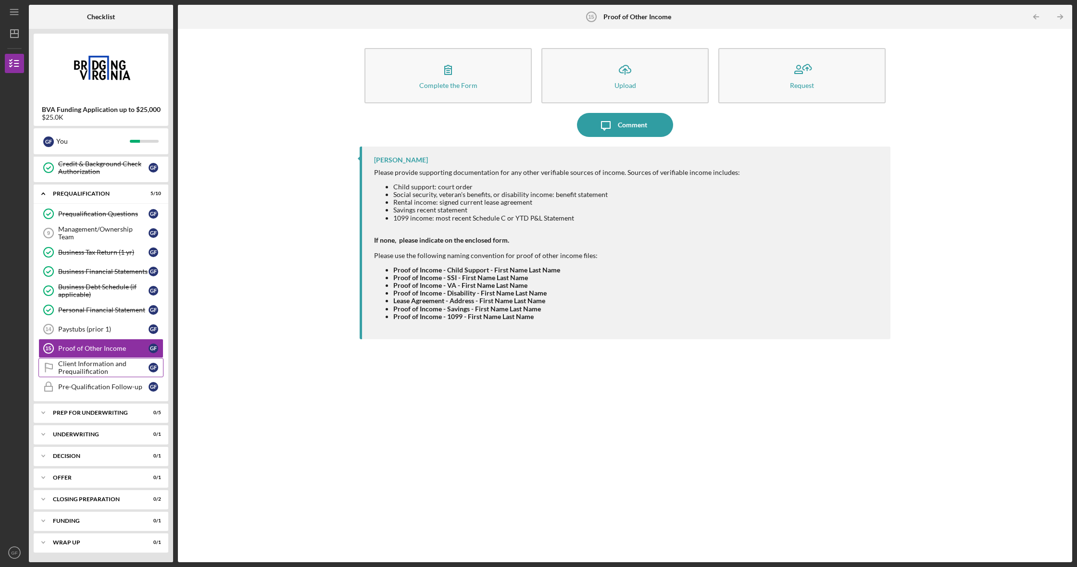
click at [74, 367] on div "Client Information and Prequailification" at bounding box center [103, 367] width 90 height 15
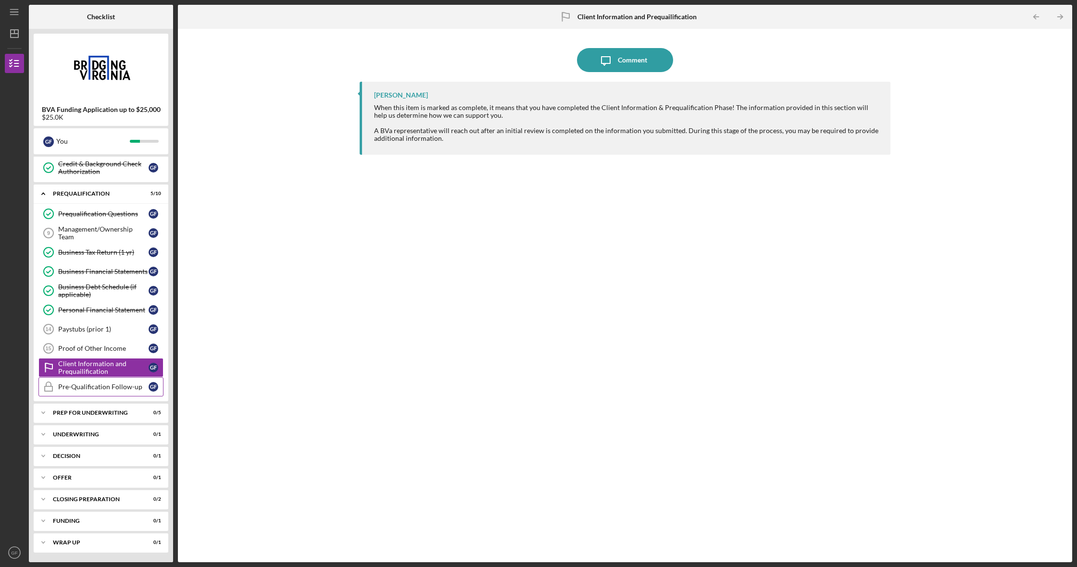
click at [102, 391] on link "Pre-Qualification Follow-up Pre-Qualification Follow-up G F" at bounding box center [100, 386] width 125 height 19
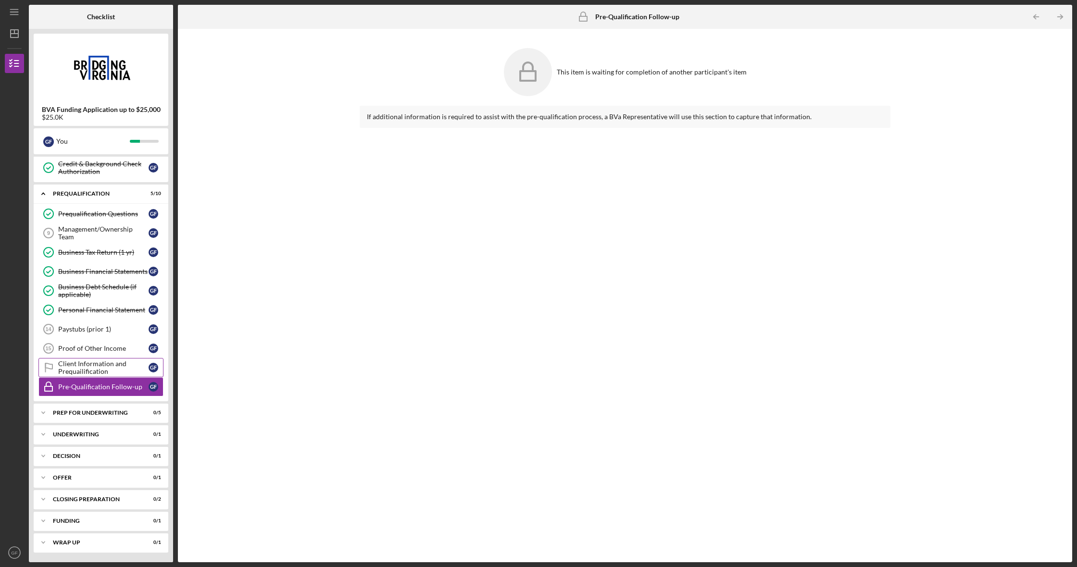
click at [94, 367] on div "Client Information and Prequailification" at bounding box center [103, 367] width 90 height 15
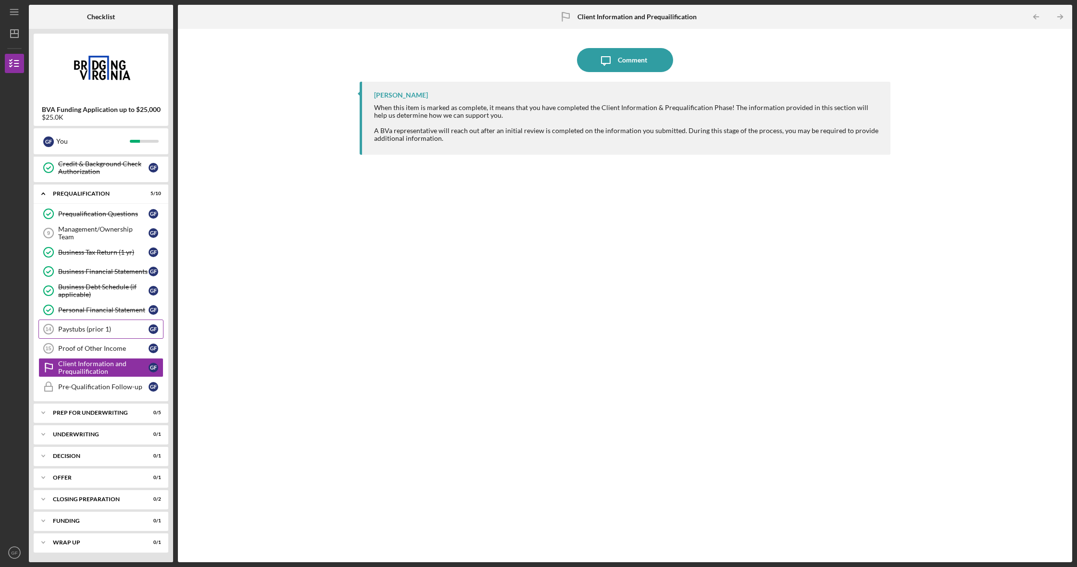
click at [90, 331] on div "Paystubs (prior 1)" at bounding box center [103, 329] width 90 height 8
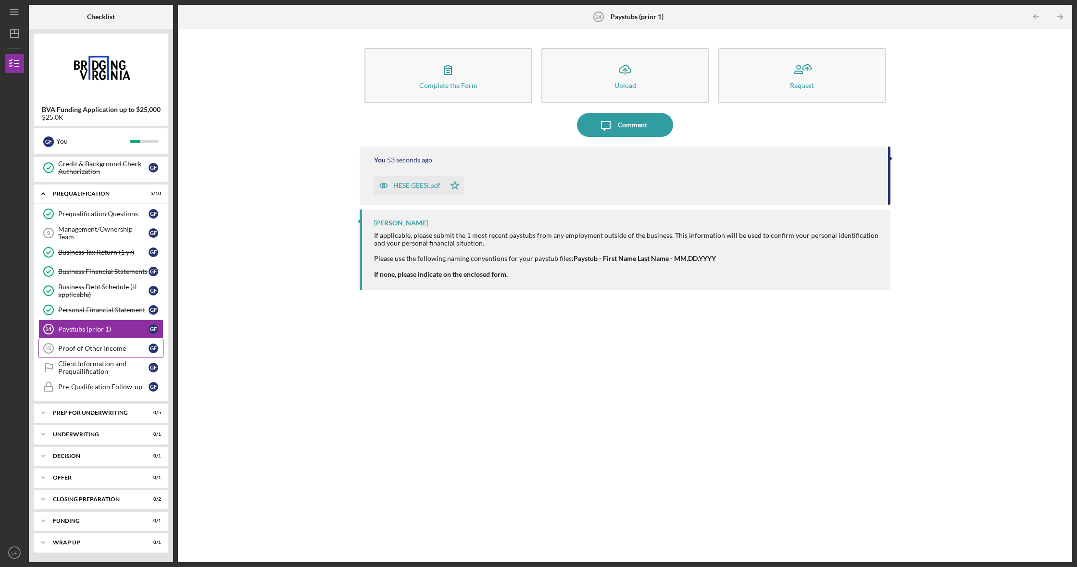
click at [81, 350] on div "Proof of Other Income" at bounding box center [103, 349] width 90 height 8
